Goal: Find contact information: Find contact information

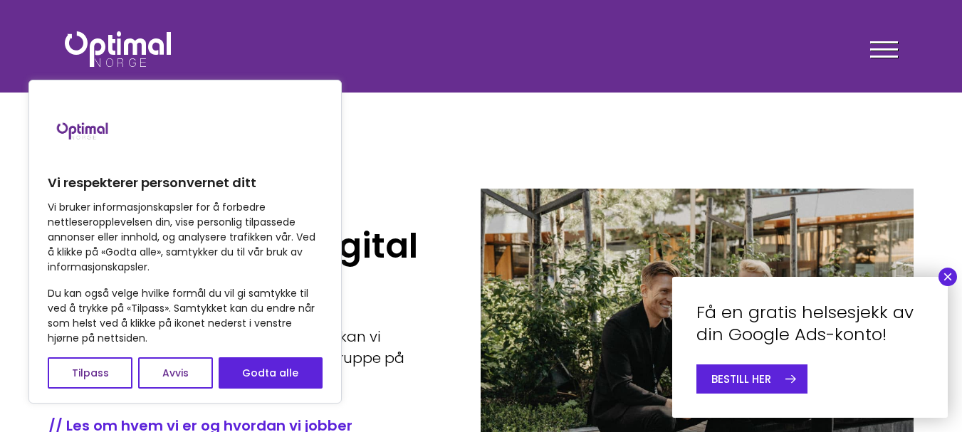
click at [897, 48] on div at bounding box center [884, 52] width 28 height 36
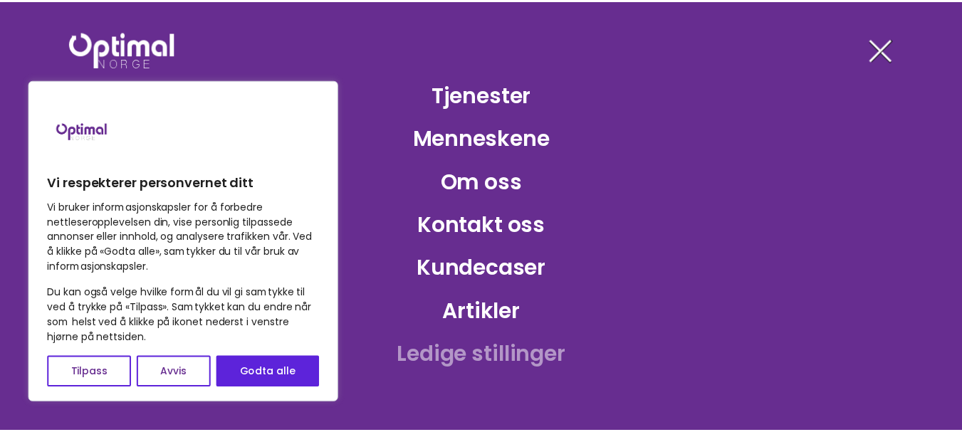
scroll to position [92, 0]
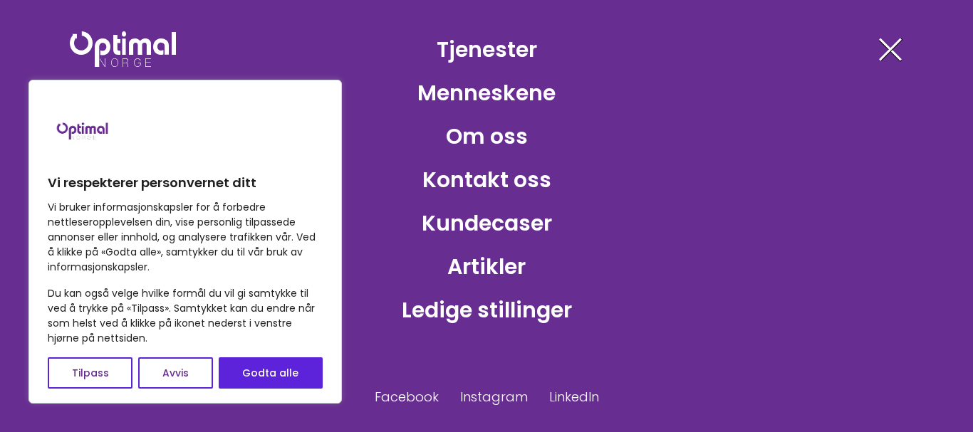
drag, startPoint x: 290, startPoint y: 368, endPoint x: 346, endPoint y: 349, distance: 59.5
click at [290, 368] on button "Godta alle" at bounding box center [271, 373] width 104 height 31
checkbox input "true"
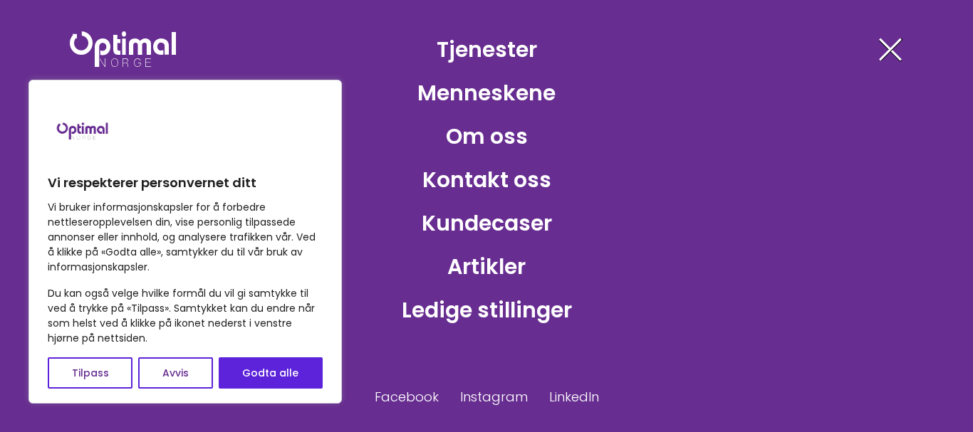
checkbox input "true"
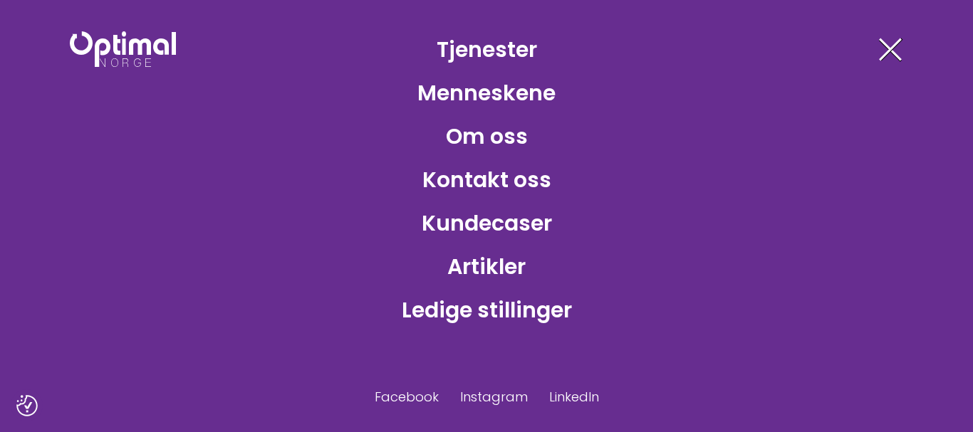
click at [895, 45] on span at bounding box center [890, 49] width 23 height 23
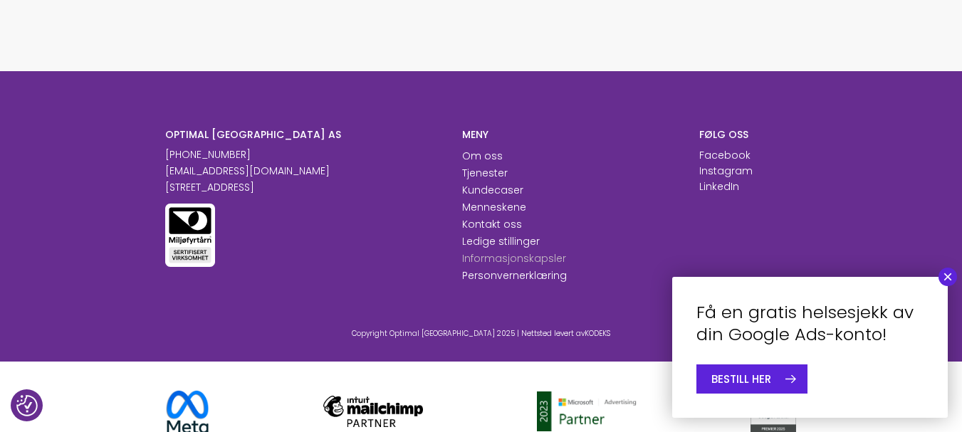
scroll to position [1655, 0]
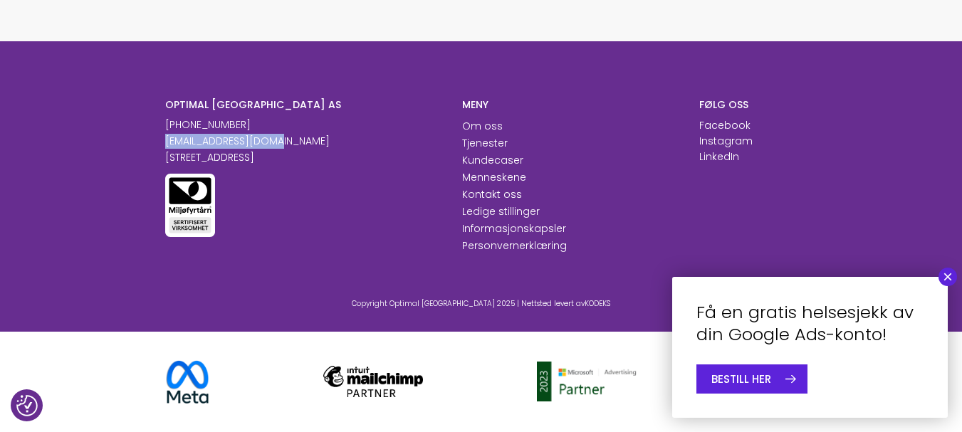
drag, startPoint x: 272, startPoint y: 139, endPoint x: 256, endPoint y: 31, distance: 109.5
click at [160, 141] on div "OPTIMAL [GEOGRAPHIC_DATA] AS [PHONE_NUMBER] [EMAIL_ADDRESS][DOMAIN_NAME] [STREE…" at bounding box center [303, 175] width 297 height 155
copy link "[EMAIL_ADDRESS][DOMAIN_NAME]"
